Goal: Information Seeking & Learning: Learn about a topic

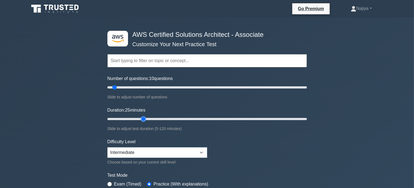
click at [140, 116] on input "Duration: 25 minutes" at bounding box center [208, 119] width 200 height 7
click at [155, 116] on input "Duration: 30 minutes" at bounding box center [208, 119] width 200 height 7
click at [174, 118] on input "Duration: 45 minutes" at bounding box center [208, 119] width 200 height 7
click at [190, 119] on input "Duration: 50 minutes" at bounding box center [208, 119] width 200 height 7
click at [205, 121] on input "Duration: 60 minutes" at bounding box center [208, 119] width 200 height 7
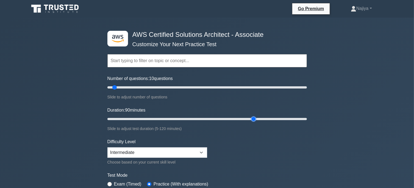
click at [258, 120] on input "Duration: 90 minutes" at bounding box center [208, 119] width 200 height 7
click at [242, 118] on input "Duration: 85 minutes" at bounding box center [208, 119] width 200 height 7
click at [256, 118] on input "Duration: 90 minutes" at bounding box center [208, 119] width 200 height 7
click at [266, 119] on input "Duration: 90 minutes" at bounding box center [208, 119] width 200 height 7
click at [258, 119] on input "Duration: 95 minutes" at bounding box center [208, 119] width 200 height 7
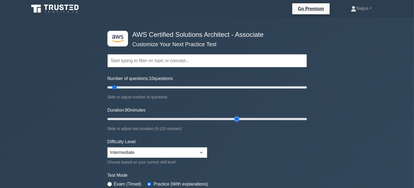
click at [234, 119] on input "Duration: 80 minutes" at bounding box center [208, 119] width 200 height 7
type input "70"
click at [222, 119] on input "Duration: 70 minutes" at bounding box center [208, 119] width 200 height 7
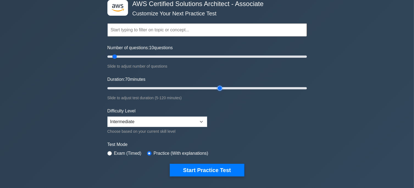
scroll to position [31, 0]
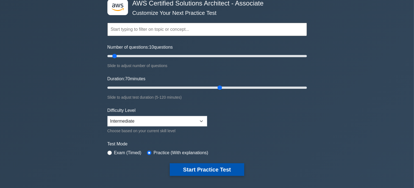
click at [207, 167] on button "Start Practice Test" at bounding box center [207, 169] width 74 height 13
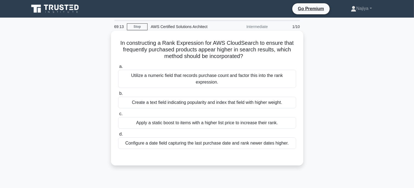
click at [196, 79] on div "Utilize a numeric field that records purchase count and factor this into the ra…" at bounding box center [207, 79] width 178 height 18
click at [118, 68] on input "a. Utilize a numeric field that records purchase count and factor this into the…" at bounding box center [118, 67] width 0 height 4
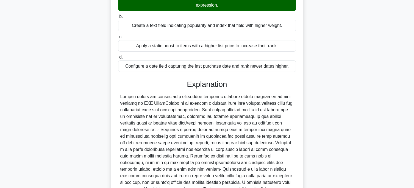
scroll to position [138, 0]
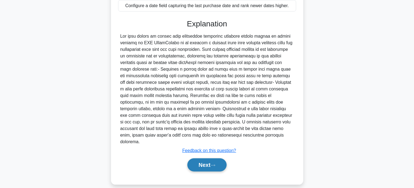
click at [220, 158] on button "Next" at bounding box center [207, 164] width 39 height 13
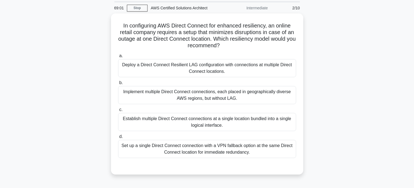
scroll to position [18, 0]
click at [218, 92] on div "Implement multiple Direct Connect connections, each placed in geographically di…" at bounding box center [207, 95] width 178 height 18
click at [118, 84] on input "b. Implement multiple Direct Connect connections, each placed in geographically…" at bounding box center [118, 83] width 0 height 4
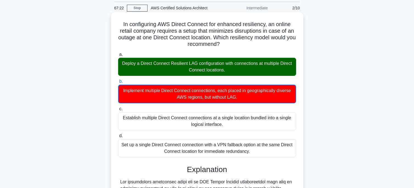
click at [225, 68] on div "Deploy a Direct Connect Resilient LAG configuration with connections at multipl…" at bounding box center [207, 67] width 178 height 18
click at [118, 56] on input "a. Deploy a Direct Connect Resilient LAG configuration with connections at mult…" at bounding box center [118, 55] width 0 height 4
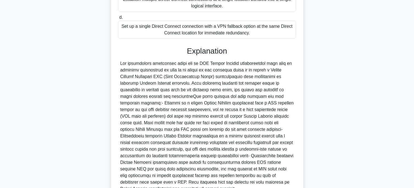
scroll to position [190, 0]
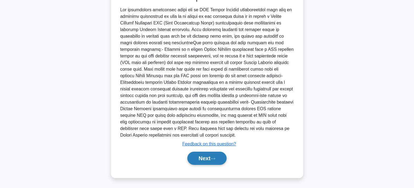
click at [212, 155] on button "Next" at bounding box center [207, 158] width 39 height 13
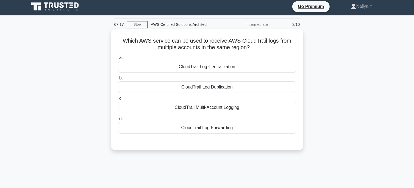
scroll to position [2, 0]
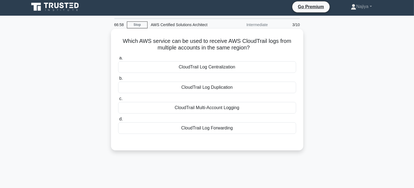
click at [237, 111] on div "CloudTrail Multi-Account Logging" at bounding box center [207, 108] width 178 height 12
click at [118, 101] on input "c. CloudTrail Multi-Account Logging" at bounding box center [118, 99] width 0 height 4
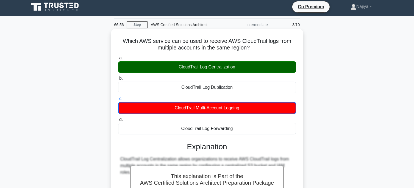
click at [238, 71] on div "CloudTrail Log Centralization" at bounding box center [207, 67] width 178 height 12
click at [118, 60] on input "a. CloudTrail Log Centralization" at bounding box center [118, 58] width 0 height 4
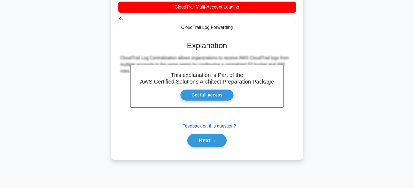
scroll to position [109, 0]
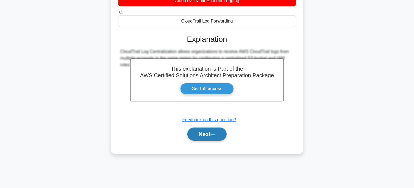
click at [218, 136] on button "Next" at bounding box center [207, 134] width 39 height 13
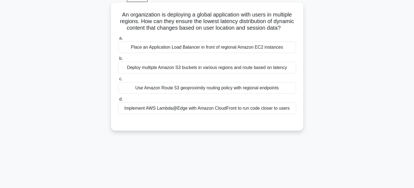
scroll to position [29, 0]
click at [211, 114] on div "Implement AWS Lambda@Edge with Amazon CloudFront to run code closer to users" at bounding box center [207, 108] width 178 height 12
click at [118, 101] on input "d. Implement AWS Lambda@Edge with Amazon CloudFront to run code closer to users" at bounding box center [118, 99] width 0 height 4
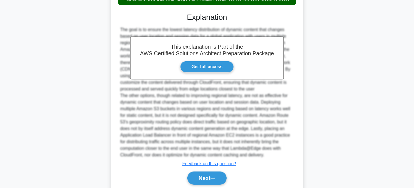
scroll to position [149, 0]
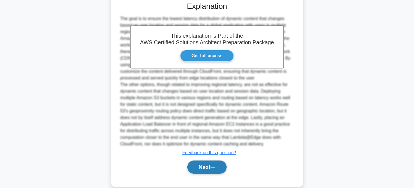
click at [209, 173] on button "Next" at bounding box center [207, 167] width 39 height 13
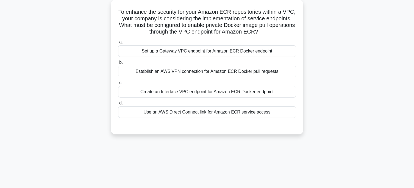
scroll to position [20, 0]
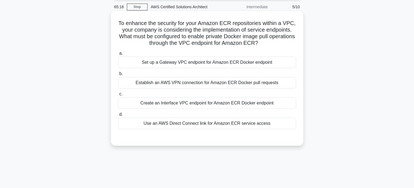
click at [211, 125] on div "Use an AWS Direct Connect link for Amazon ECR service access" at bounding box center [207, 124] width 178 height 12
click at [118, 116] on input "d. Use an AWS Direct Connect link for Amazon ECR service access" at bounding box center [118, 115] width 0 height 4
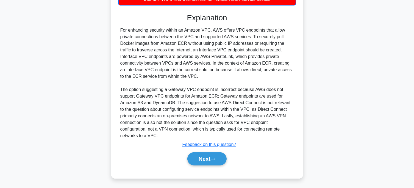
scroll to position [144, 0]
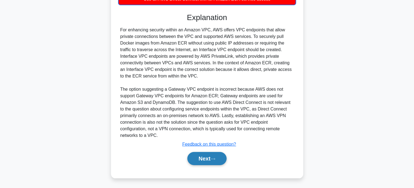
click at [203, 156] on button "Next" at bounding box center [207, 158] width 39 height 13
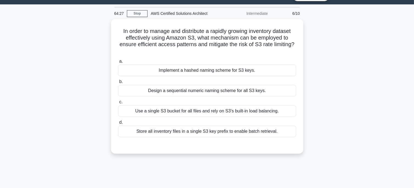
scroll to position [7, 0]
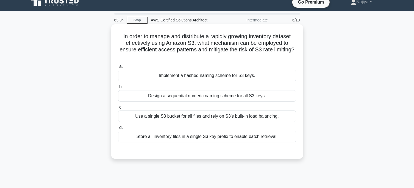
click at [207, 139] on div "Store all inventory files in a single S3 key prefix to enable batch retrieval." at bounding box center [207, 137] width 178 height 12
click at [118, 130] on input "d. Store all inventory files in a single S3 key prefix to enable batch retrieva…" at bounding box center [118, 128] width 0 height 4
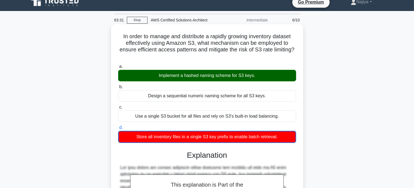
click at [178, 79] on div "Implement a hashed naming scheme for S3 keys." at bounding box center [207, 76] width 178 height 12
click at [118, 68] on input "a. Implement a hashed naming scheme for S3 keys." at bounding box center [118, 67] width 0 height 4
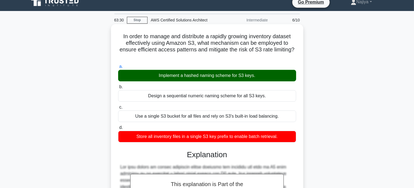
scroll to position [118, 0]
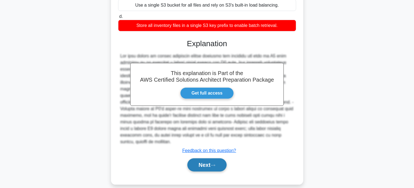
click at [211, 160] on button "Next" at bounding box center [207, 164] width 39 height 13
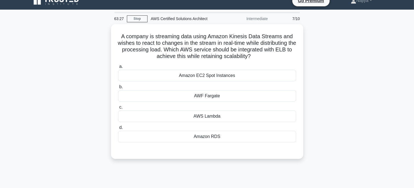
scroll to position [0, 0]
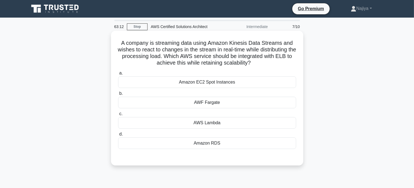
click at [215, 126] on div "AWS Lambda" at bounding box center [207, 123] width 178 height 12
click at [118, 116] on input "c. AWS Lambda" at bounding box center [118, 114] width 0 height 4
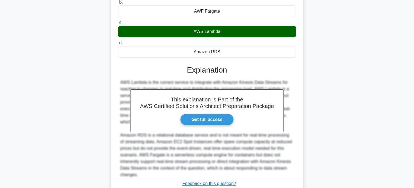
scroll to position [131, 0]
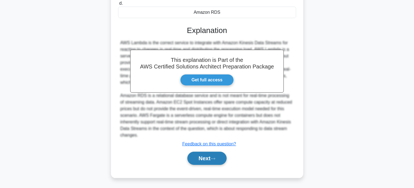
click at [212, 156] on button "Next" at bounding box center [207, 158] width 39 height 13
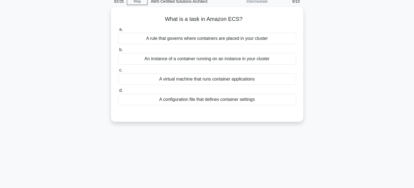
scroll to position [0, 0]
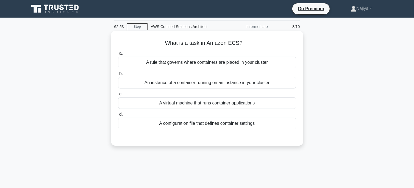
click at [240, 86] on div "An instance of a container running on an instance in your cluster" at bounding box center [207, 83] width 178 height 12
click at [118, 76] on input "b. An instance of a container running on an instance in your cluster" at bounding box center [118, 74] width 0 height 4
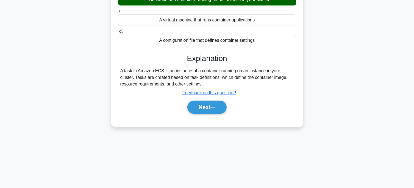
scroll to position [109, 0]
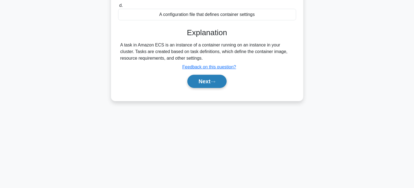
click at [211, 78] on button "Next" at bounding box center [207, 81] width 39 height 13
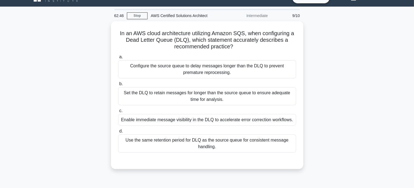
scroll to position [11, 0]
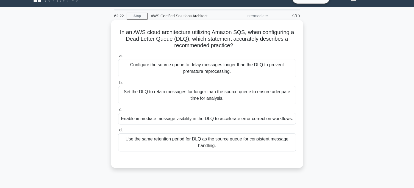
click at [211, 143] on div "Use the same retention period for DLQ as the source queue for consistent messag…" at bounding box center [207, 142] width 178 height 18
click at [118, 132] on input "d. Use the same retention period for DLQ as the source queue for consistent mes…" at bounding box center [118, 130] width 0 height 4
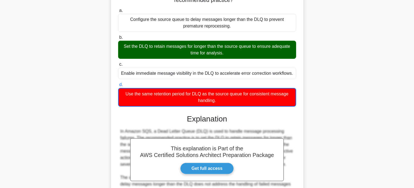
scroll to position [56, 0]
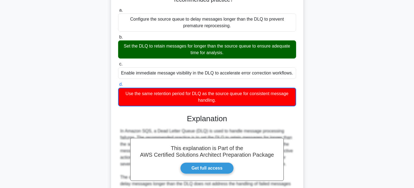
click at [208, 50] on div "Set the DLQ to retain messages for longer than the source queue to ensure adequ…" at bounding box center [207, 49] width 178 height 18
click at [118, 39] on input "b. Set the DLQ to retain messages for longer than the source queue to ensure ad…" at bounding box center [118, 37] width 0 height 4
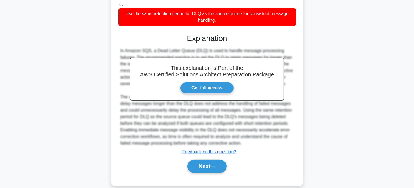
scroll to position [144, 0]
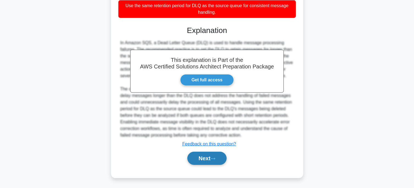
click at [206, 161] on button "Next" at bounding box center [207, 158] width 39 height 13
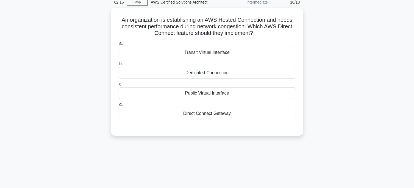
scroll to position [18, 0]
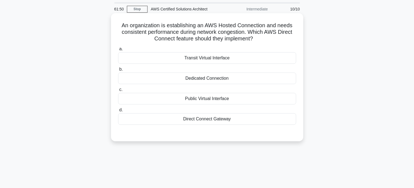
click at [212, 58] on div "Transit Virtual Interface" at bounding box center [207, 58] width 178 height 12
click at [118, 51] on input "a. Transit Virtual Interface" at bounding box center [118, 49] width 0 height 4
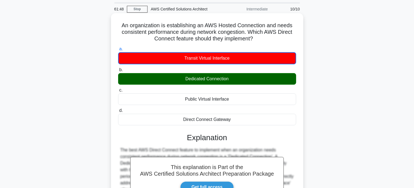
click at [215, 79] on div "Dedicated Connection" at bounding box center [207, 79] width 178 height 12
click at [118, 72] on input "b. Dedicated Connection" at bounding box center [118, 70] width 0 height 4
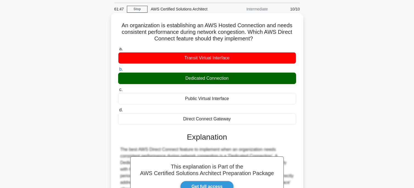
scroll to position [109, 0]
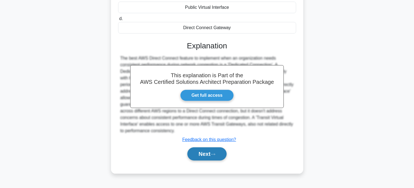
click at [210, 156] on button "Next" at bounding box center [207, 153] width 39 height 13
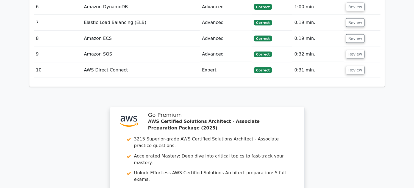
scroll to position [887, 0]
